Goal: Find specific page/section: Find specific page/section

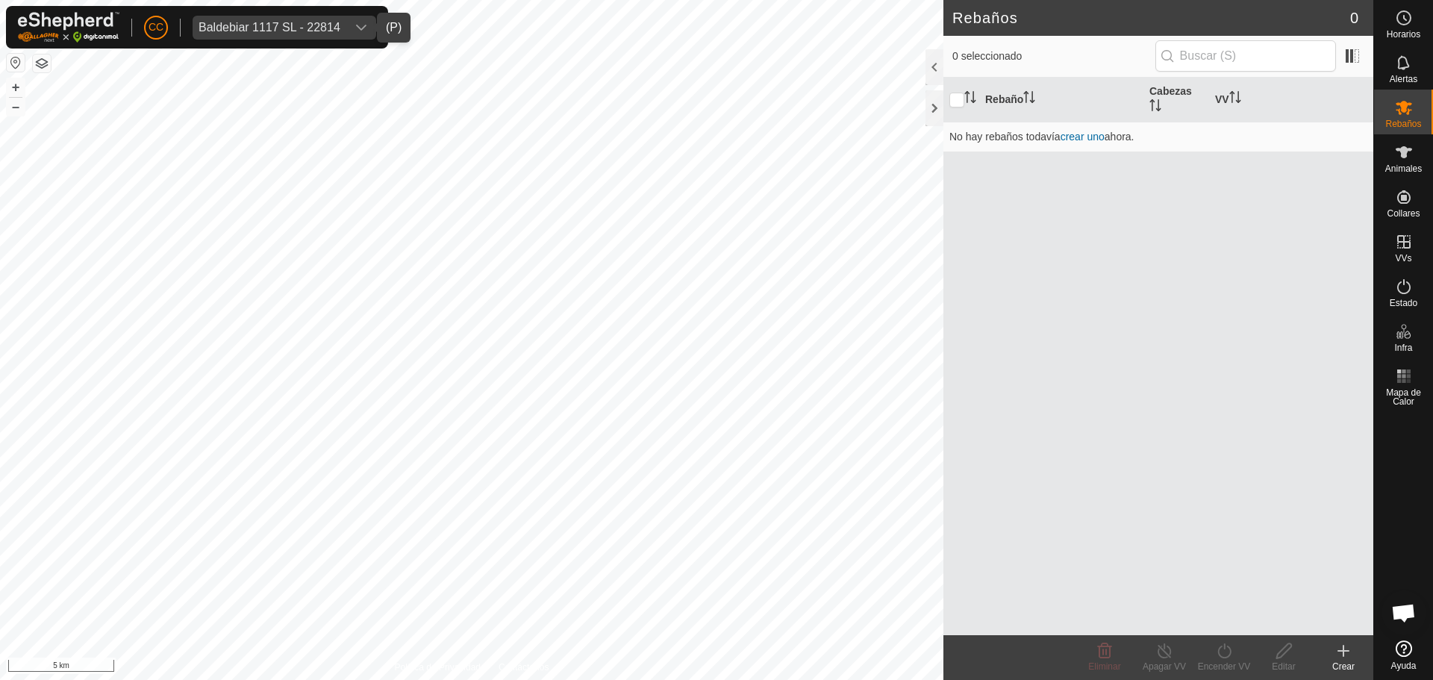
click at [347, 30] on div "dropdown trigger" at bounding box center [361, 28] width 30 height 24
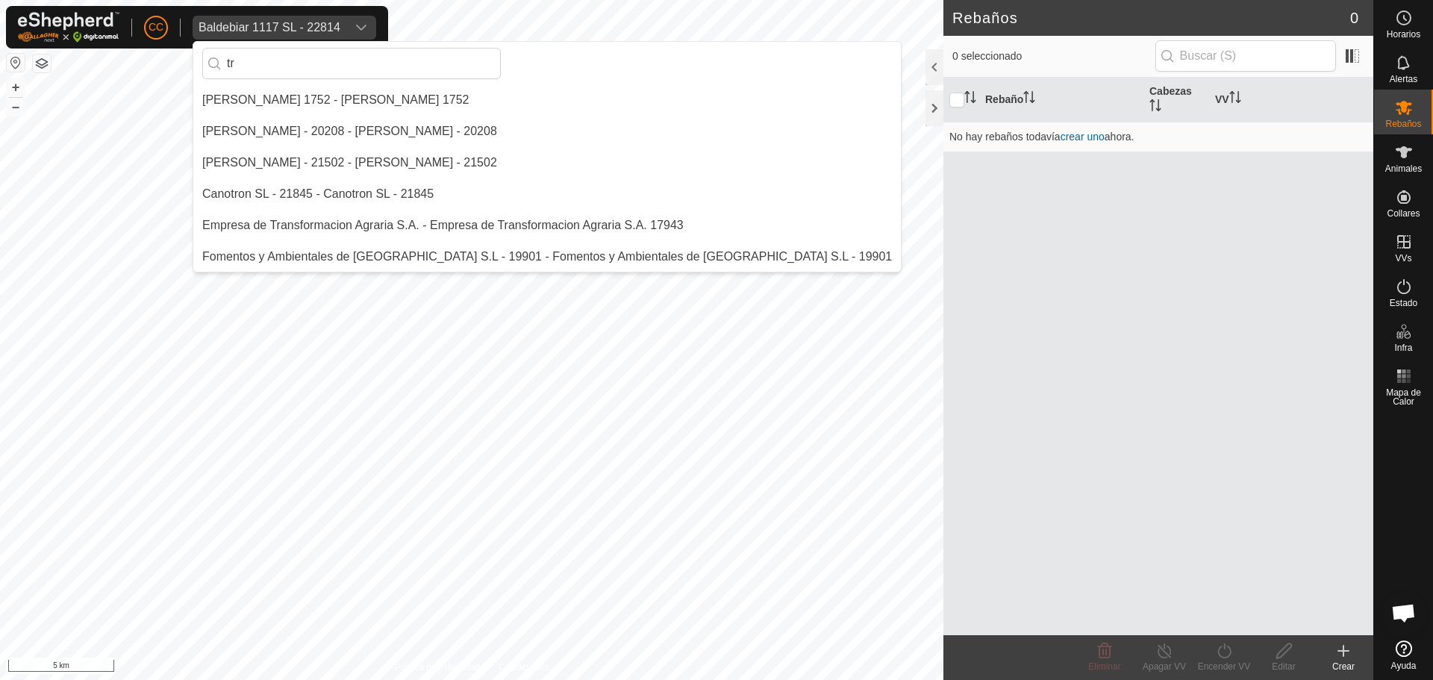
type input "t"
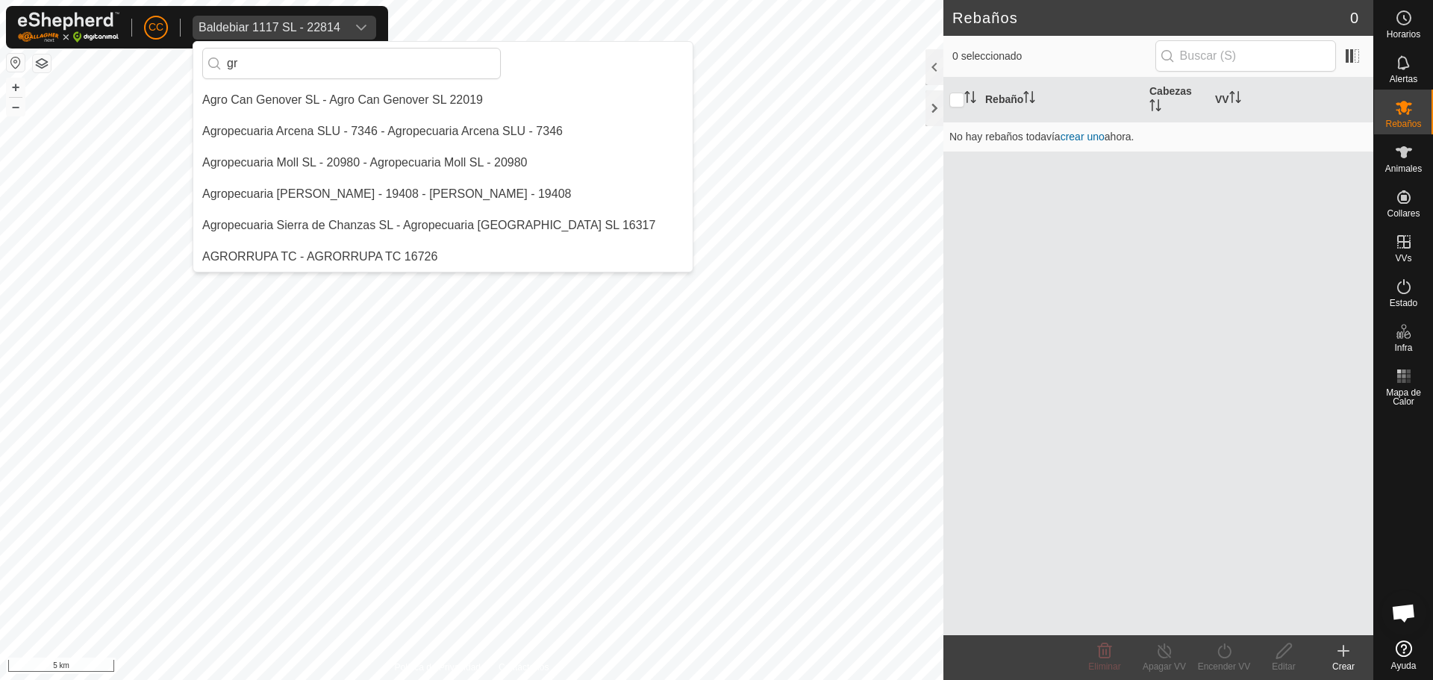
type input "g"
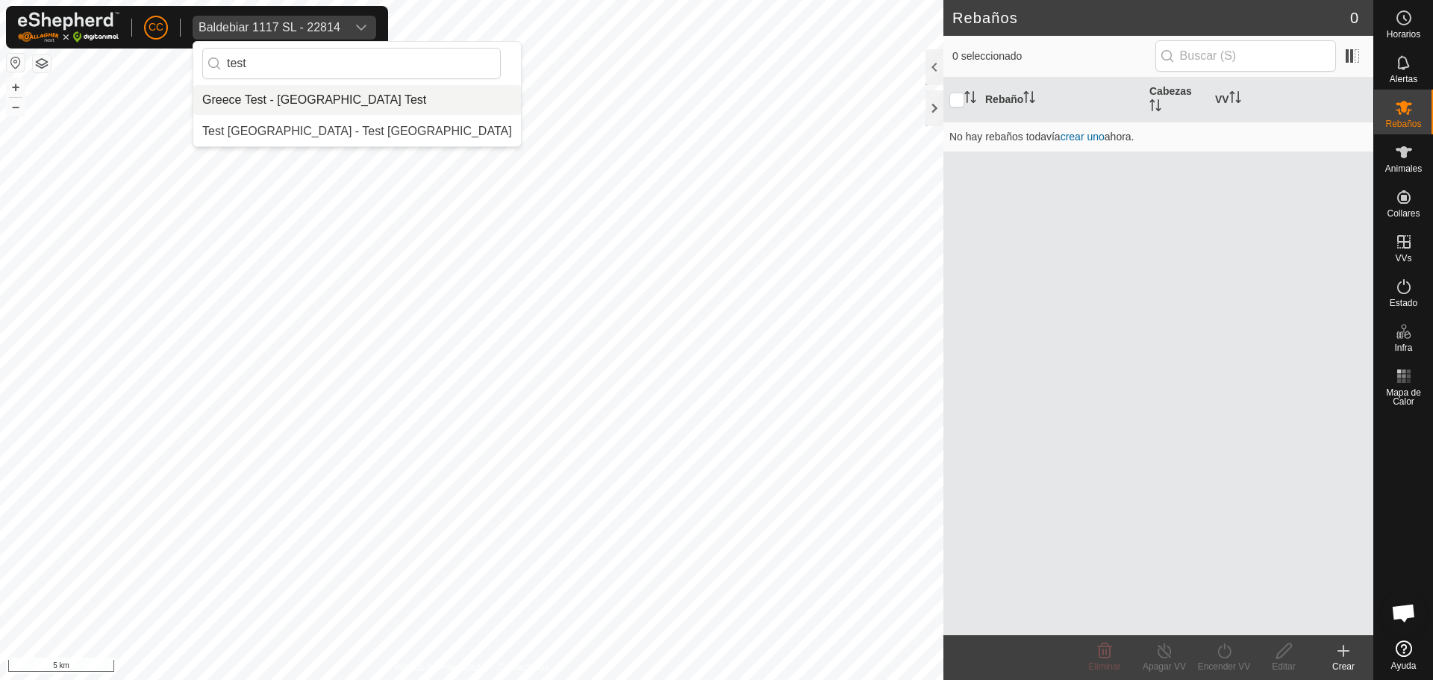
type input "test"
click at [366, 93] on li "Greece Test - [GEOGRAPHIC_DATA] Test" at bounding box center [357, 100] width 328 height 30
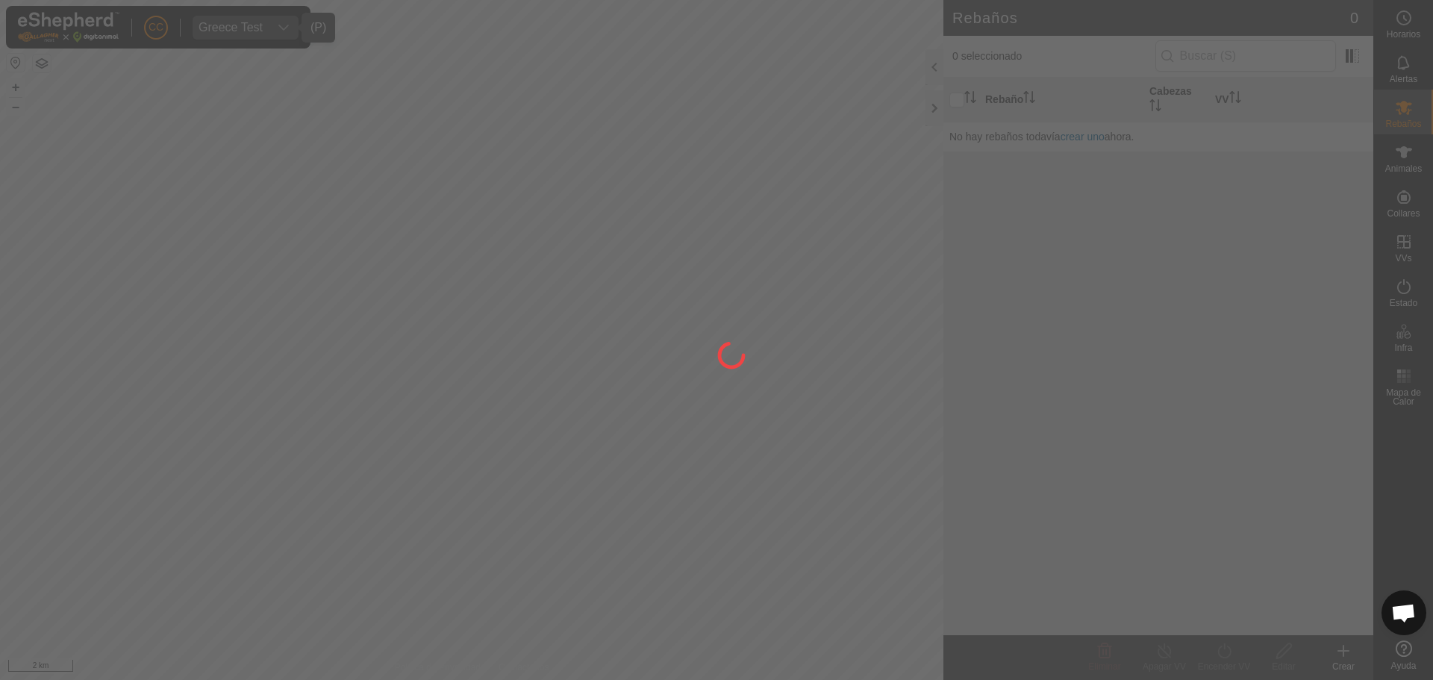
click at [1408, 154] on div at bounding box center [716, 340] width 1433 height 680
click at [1408, 155] on icon at bounding box center [1404, 152] width 18 height 18
click at [1410, 155] on div at bounding box center [716, 340] width 1433 height 680
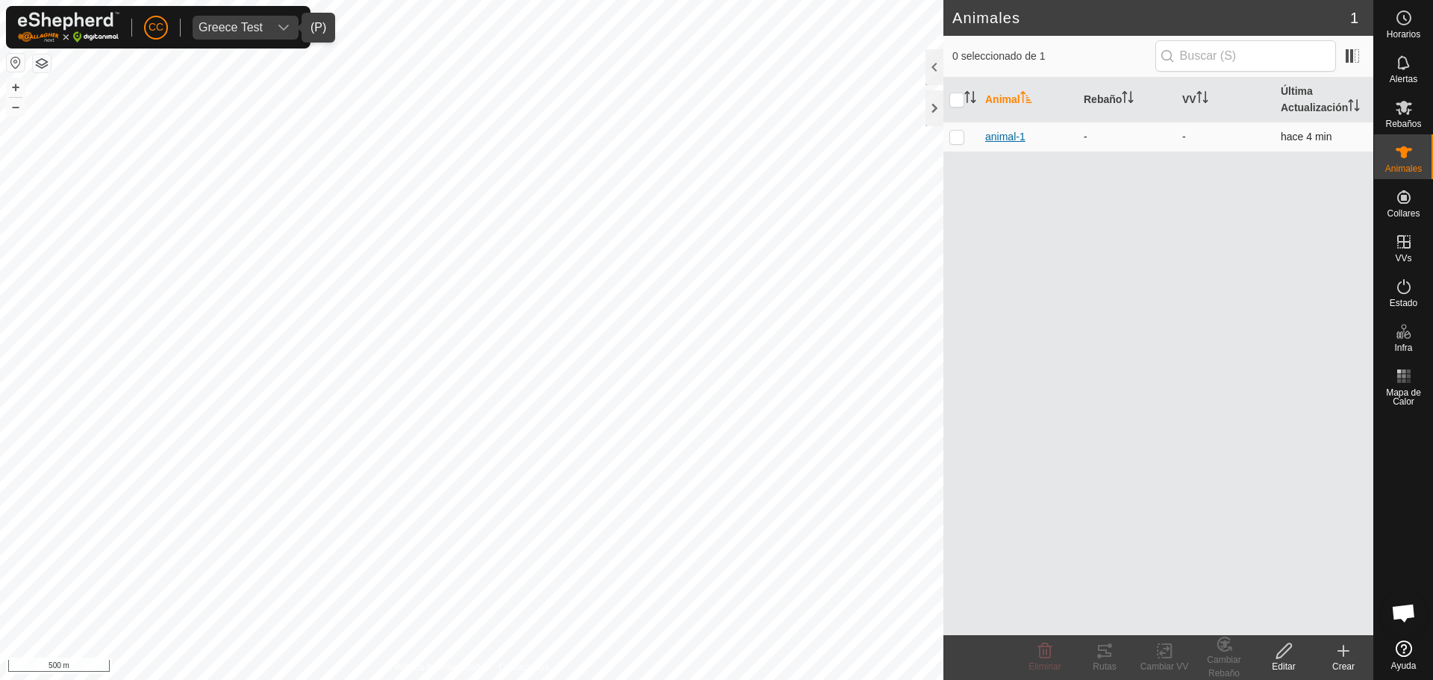
click at [1011, 132] on span "animal-1" at bounding box center [1005, 137] width 40 height 16
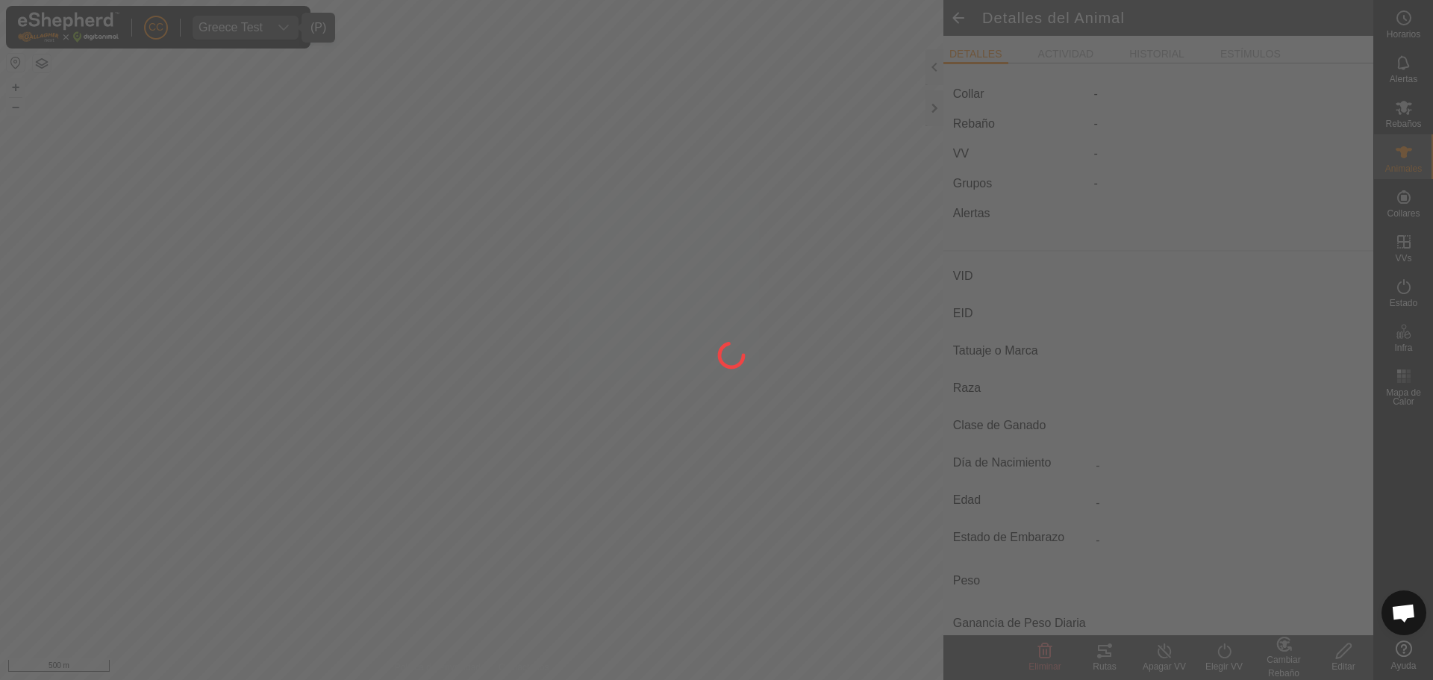
type input "animal-1"
type input "-"
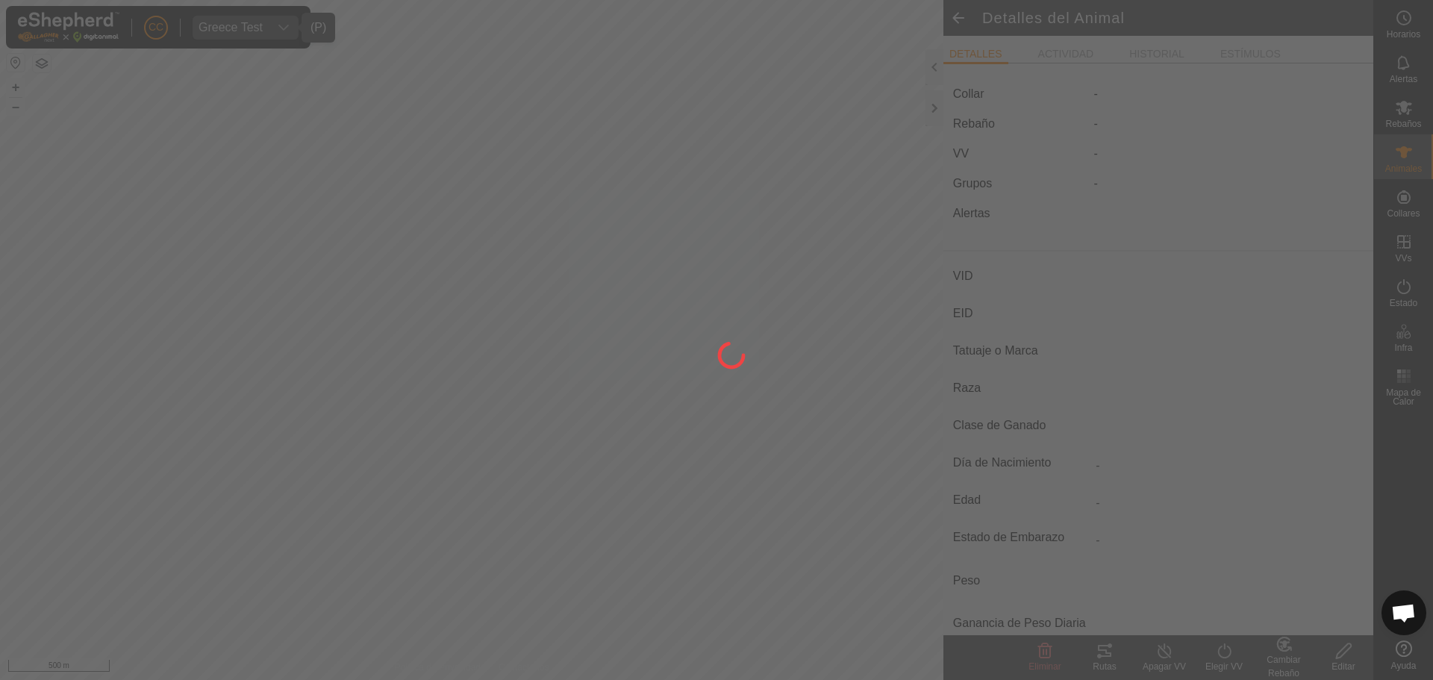
type input "0 kg"
type input "-"
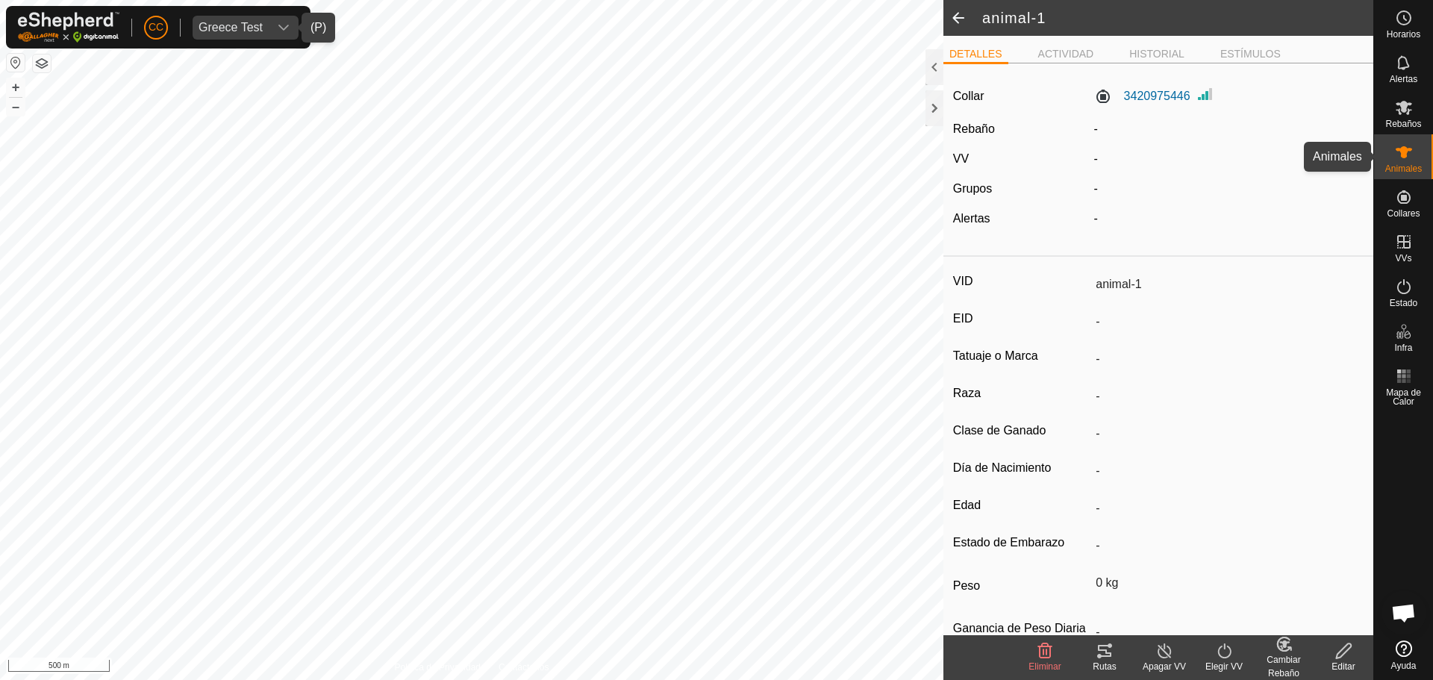
click at [1410, 160] on icon at bounding box center [1404, 152] width 18 height 18
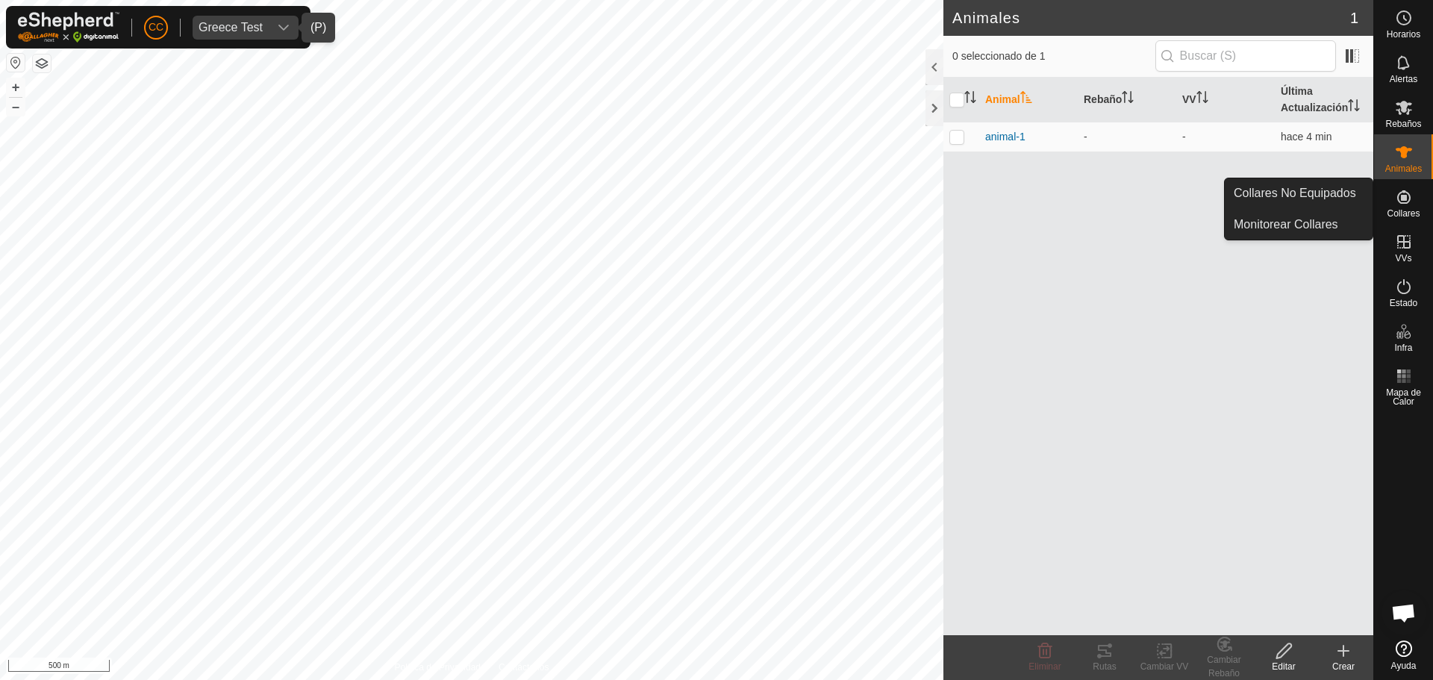
drag, startPoint x: 1406, startPoint y: 181, endPoint x: 1405, endPoint y: 199, distance: 17.9
click at [1405, 199] on icon at bounding box center [1403, 196] width 13 height 13
click at [1303, 190] on link "Collares No Equipados" at bounding box center [1299, 193] width 148 height 30
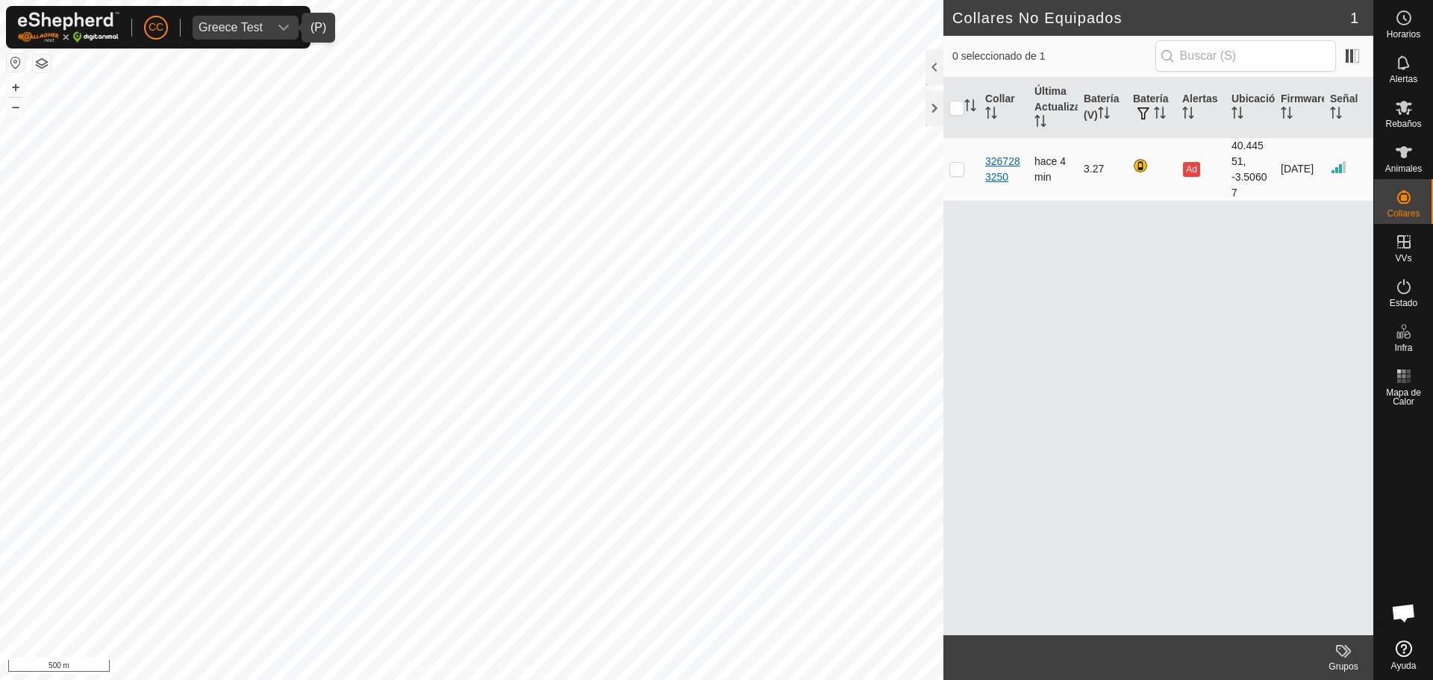
click at [999, 169] on div "3267283250" at bounding box center [1003, 169] width 37 height 31
